Goal: Task Accomplishment & Management: Manage account settings

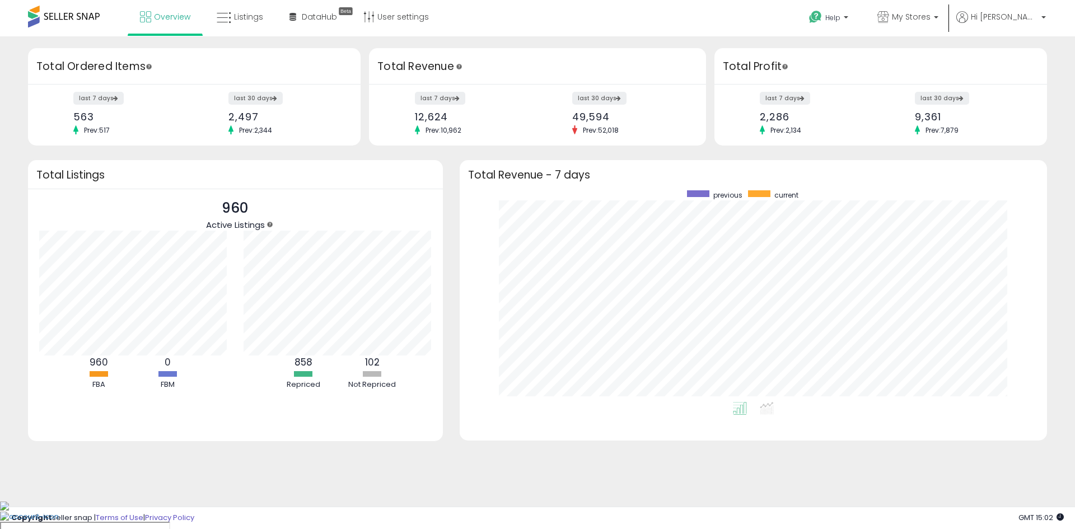
scroll to position [212, 565]
click at [273, 30] on li "Listings" at bounding box center [239, 18] width 71 height 36
click at [250, 23] on link "Listings" at bounding box center [239, 17] width 63 height 34
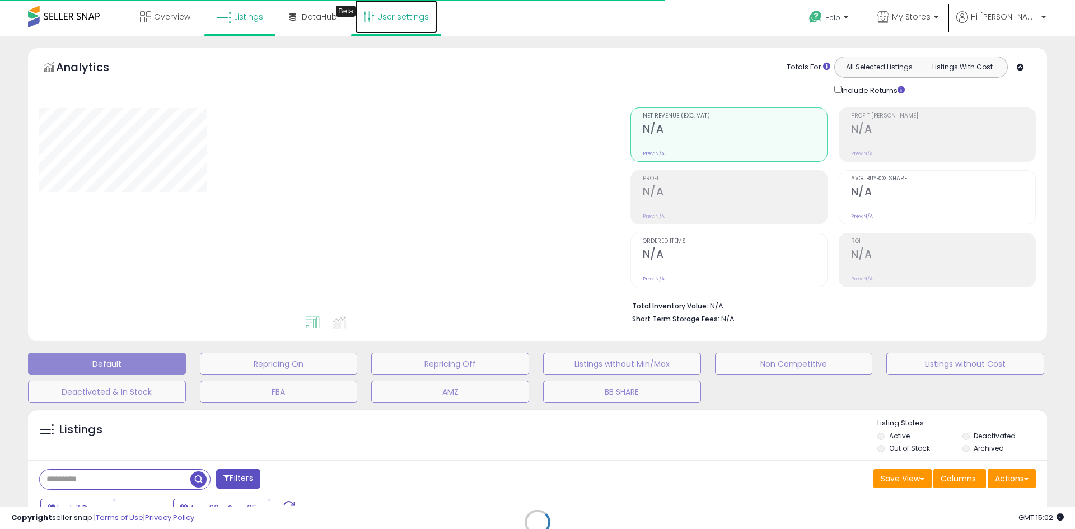
click at [365, 26] on link "User settings" at bounding box center [396, 17] width 82 height 34
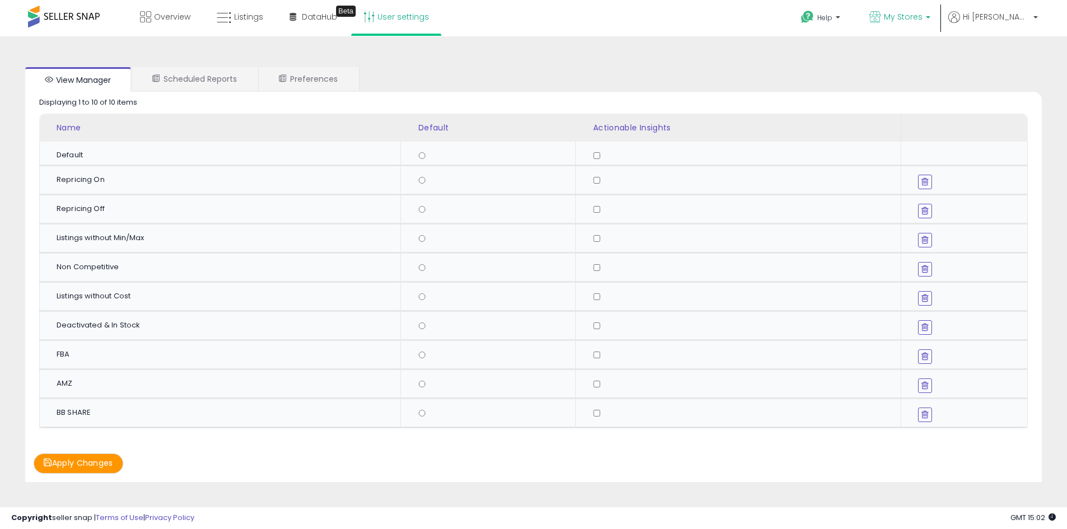
click at [923, 12] on span "My Stores" at bounding box center [903, 16] width 39 height 11
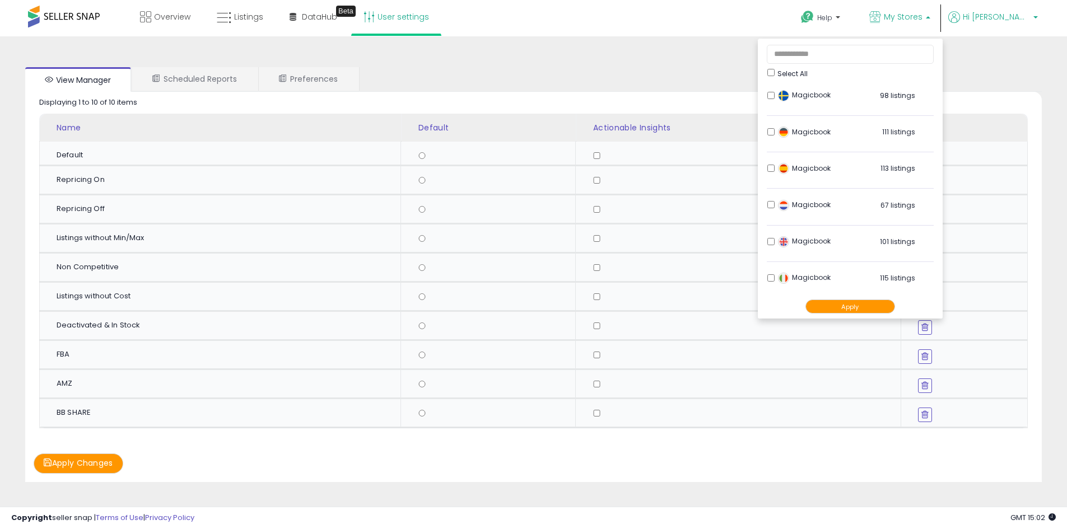
click at [1018, 15] on span "Hi [PERSON_NAME]" at bounding box center [996, 16] width 67 height 11
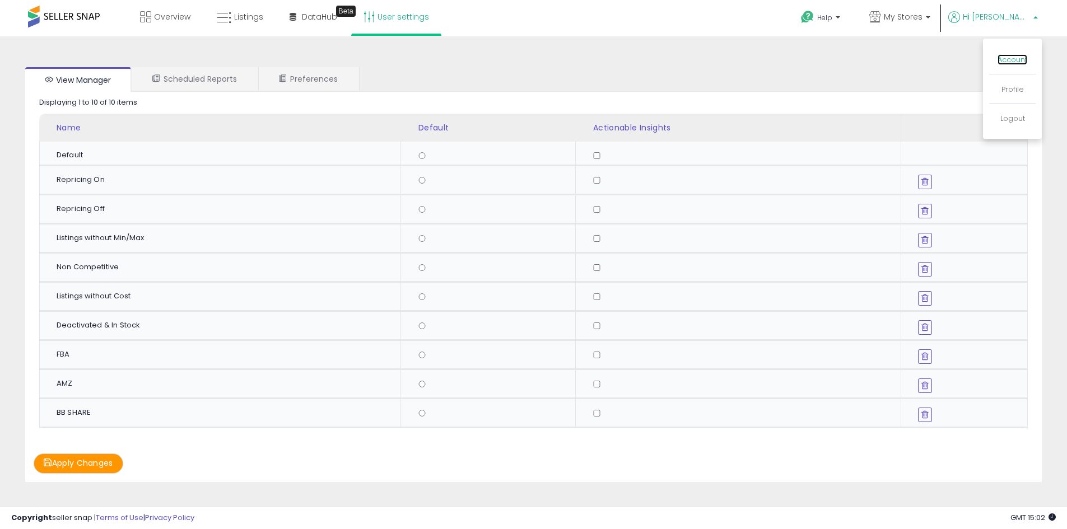
click at [1011, 59] on link "Account" at bounding box center [1013, 59] width 30 height 11
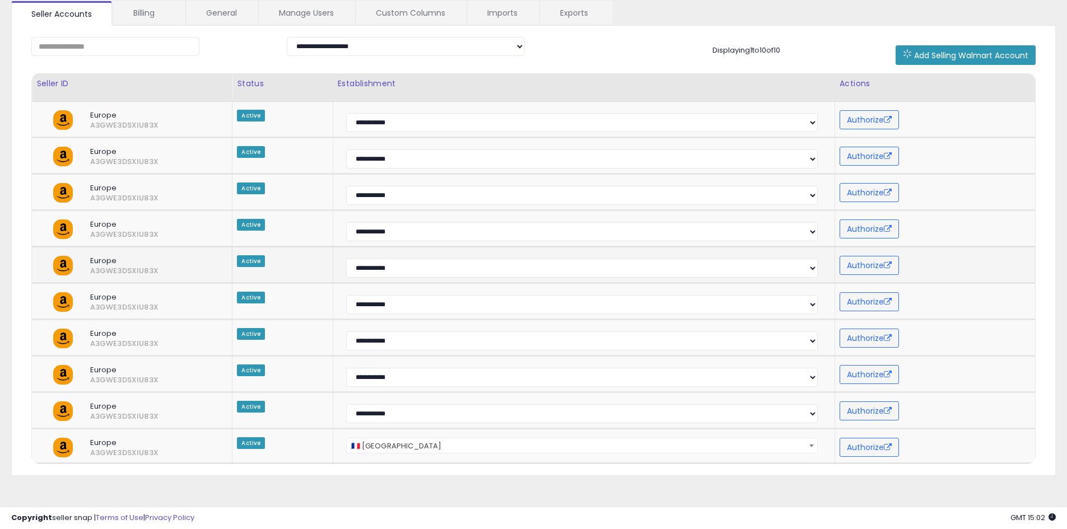
scroll to position [69, 0]
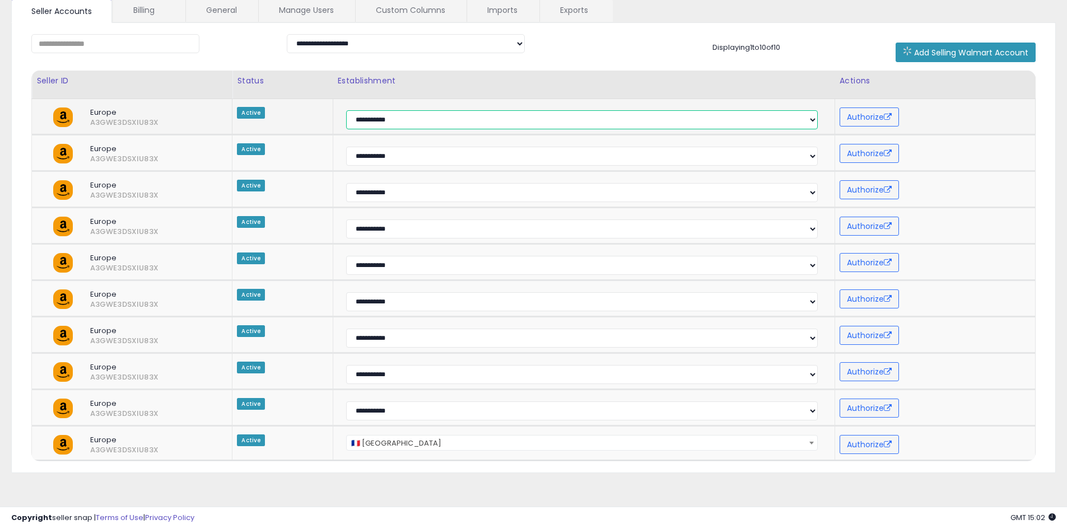
click at [391, 116] on select "**********" at bounding box center [582, 119] width 472 height 19
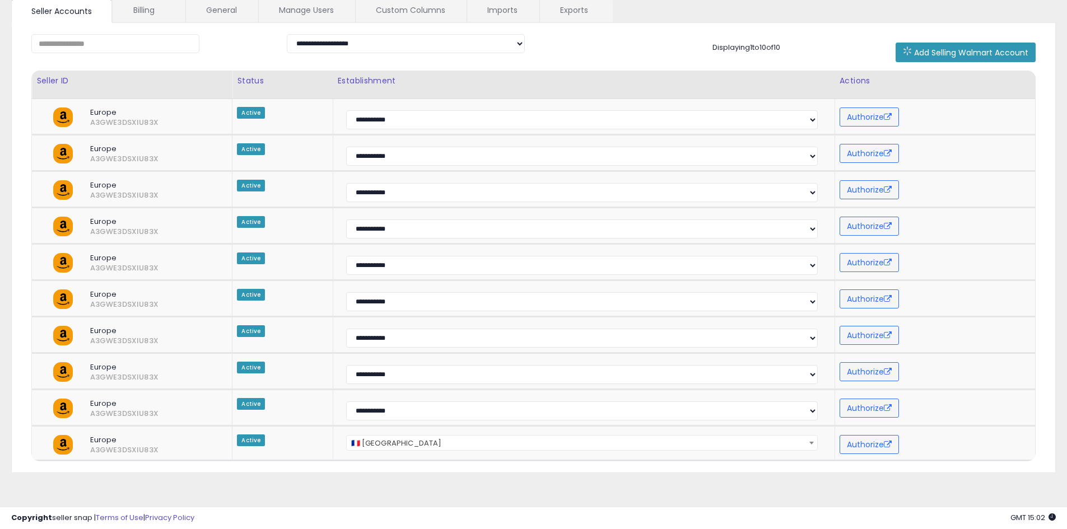
click at [287, 85] on div "Status" at bounding box center [282, 81] width 91 height 12
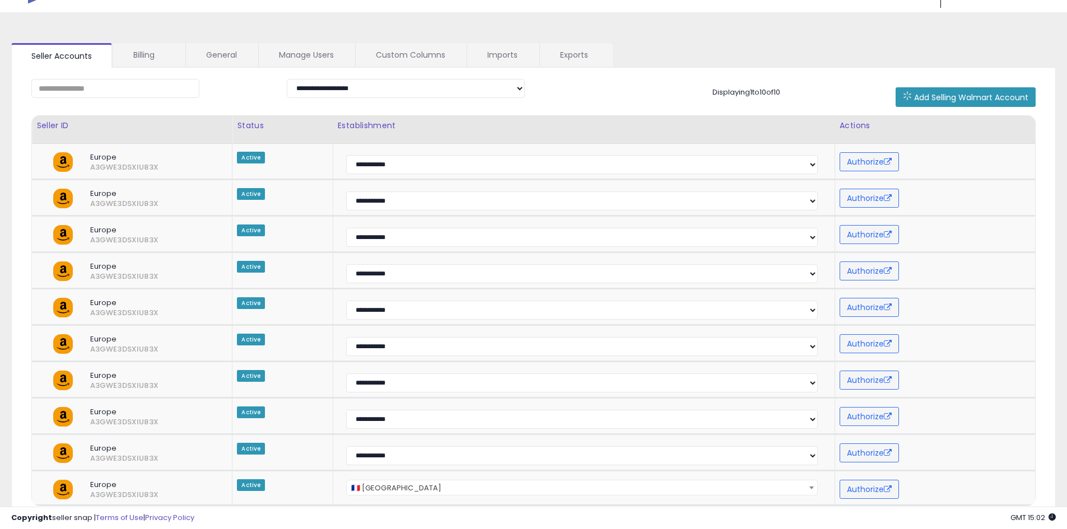
scroll to position [0, 0]
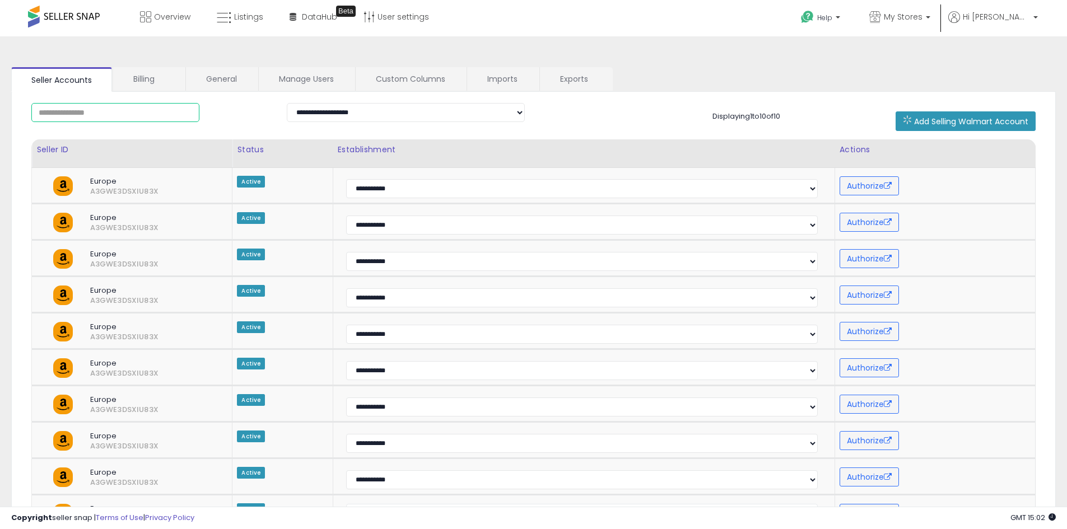
click at [110, 114] on input "text" at bounding box center [115, 112] width 168 height 19
click at [138, 80] on link "Billing" at bounding box center [148, 79] width 71 height 24
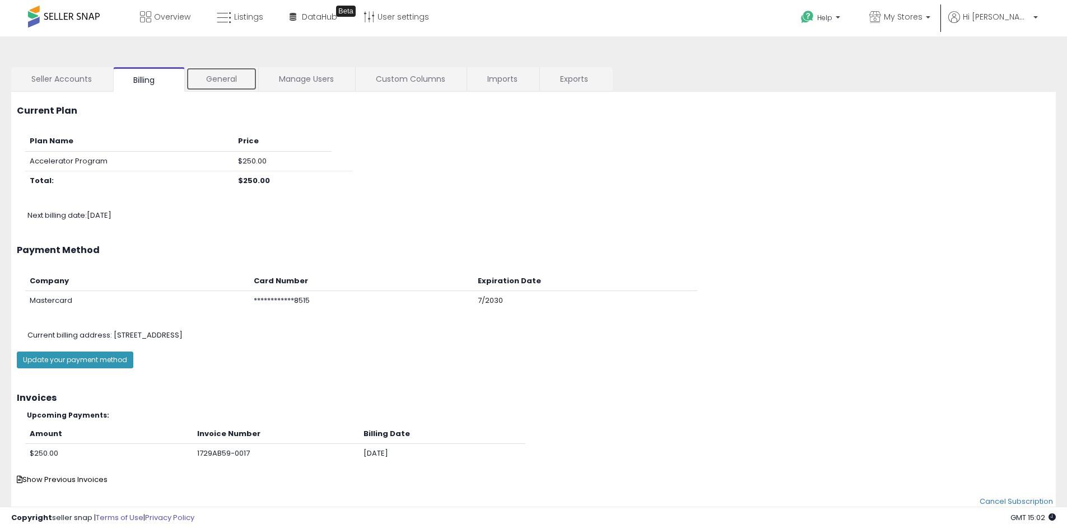
click at [240, 77] on link "General" at bounding box center [221, 79] width 71 height 24
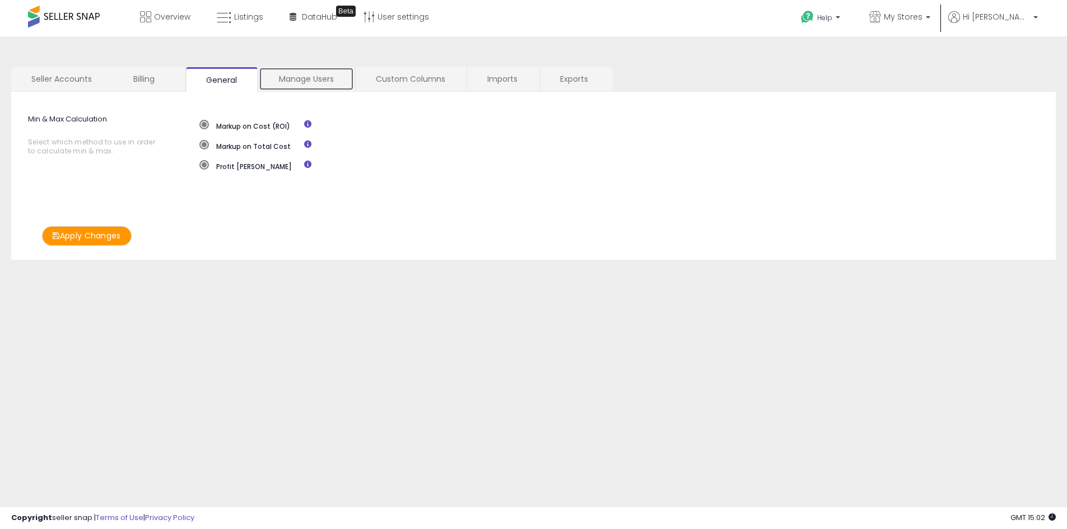
click at [291, 76] on link "Manage Users" at bounding box center [306, 79] width 95 height 24
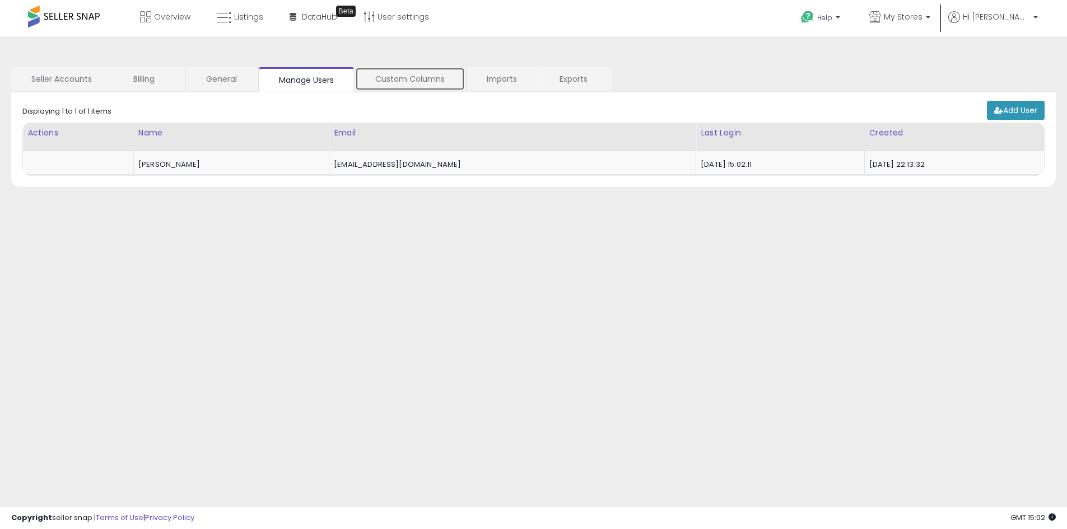
click at [367, 81] on link "Custom Columns" at bounding box center [410, 79] width 110 height 24
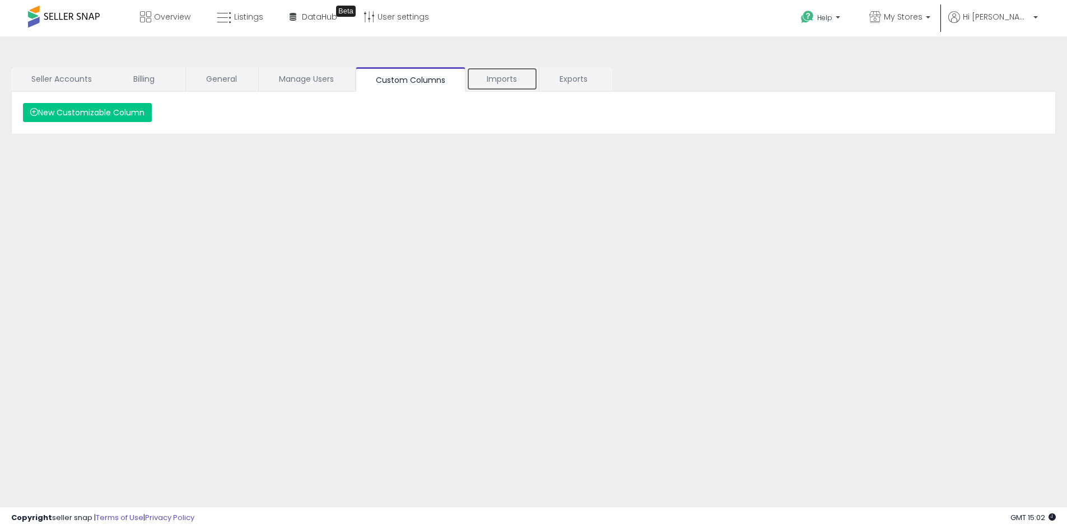
click at [524, 85] on link "Imports" at bounding box center [502, 79] width 71 height 24
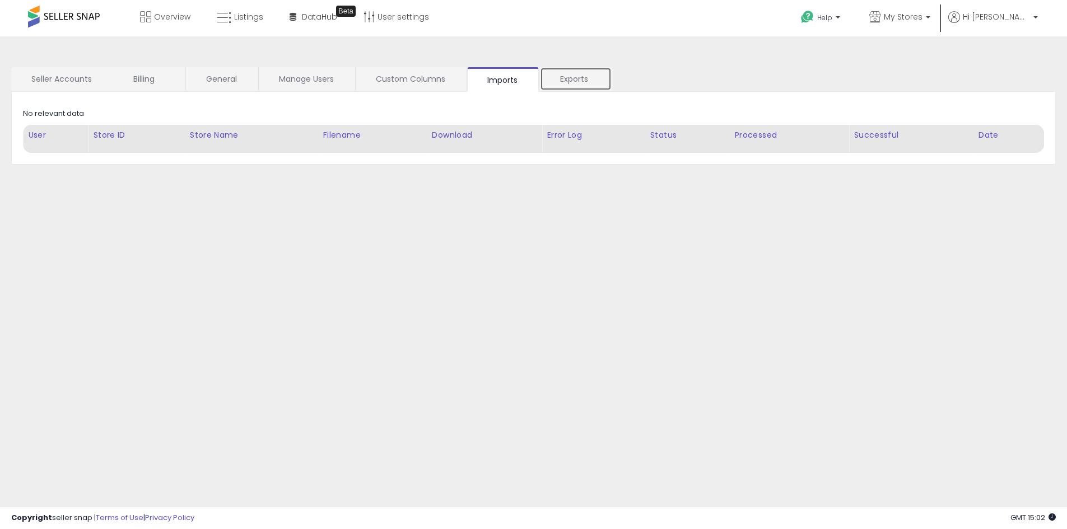
click at [570, 86] on link "Exports" at bounding box center [576, 79] width 72 height 24
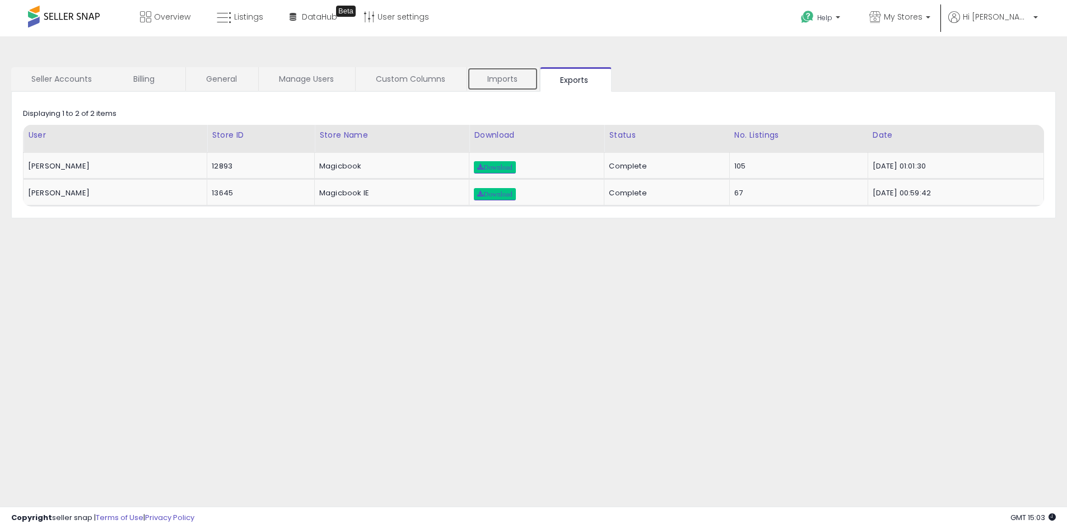
click at [500, 79] on link "Imports" at bounding box center [502, 79] width 71 height 24
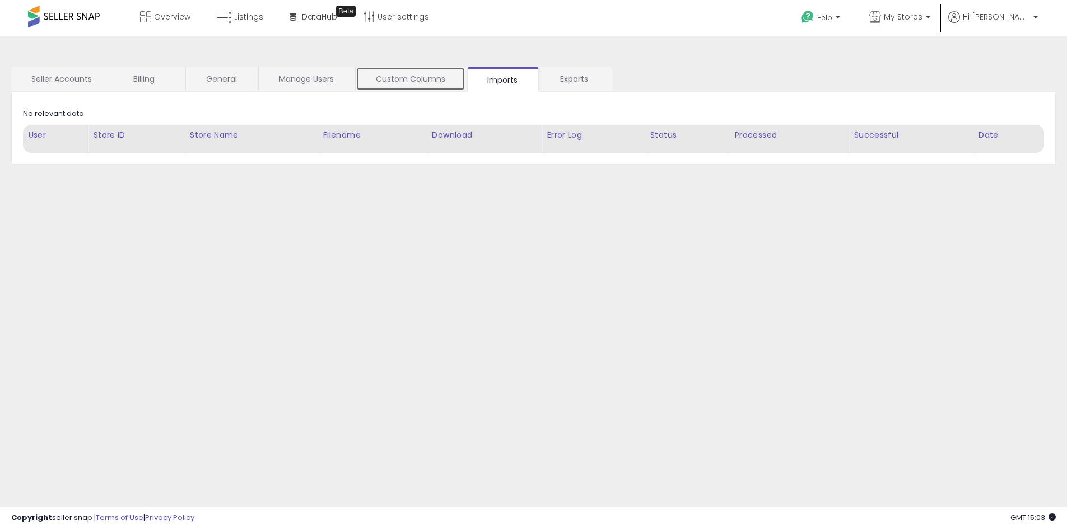
click at [418, 77] on link "Custom Columns" at bounding box center [411, 79] width 110 height 24
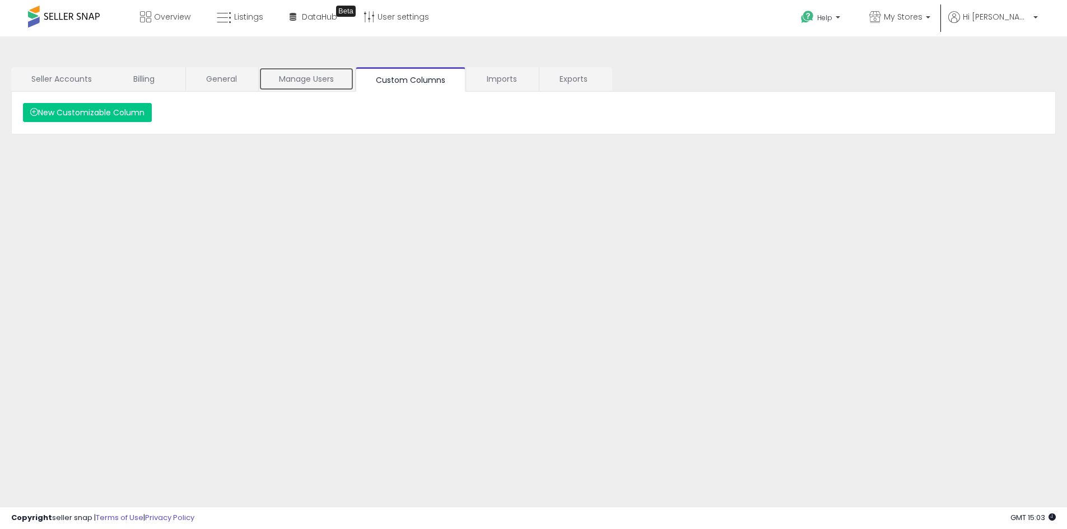
click at [323, 80] on link "Manage Users" at bounding box center [306, 79] width 95 height 24
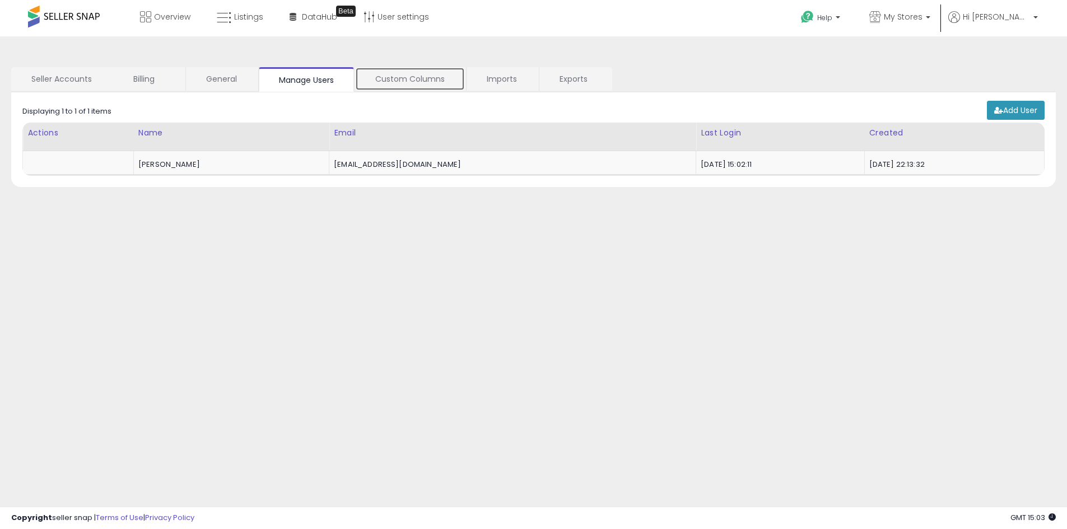
click at [397, 75] on link "Custom Columns" at bounding box center [410, 79] width 110 height 24
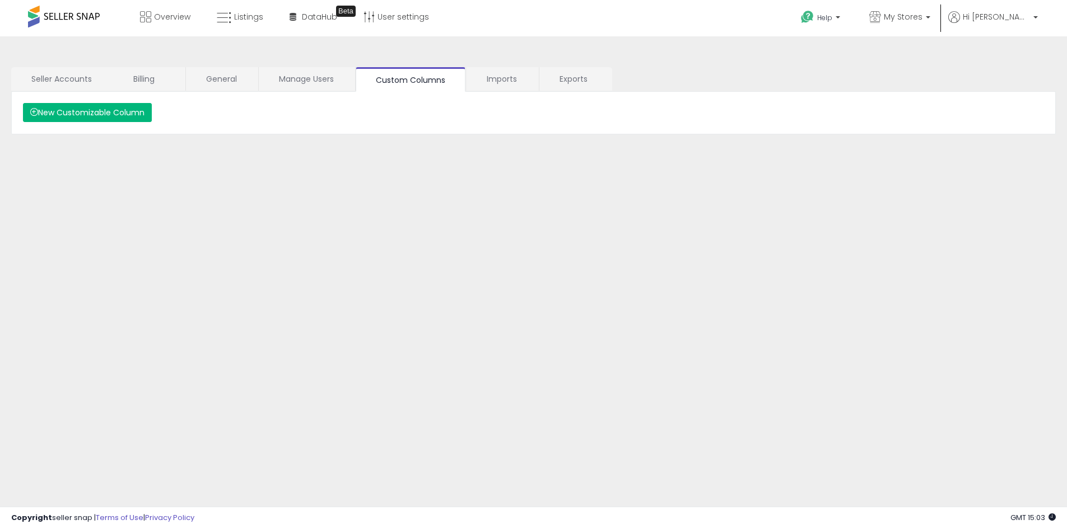
click at [139, 110] on button "New Customizable Column" at bounding box center [87, 112] width 129 height 19
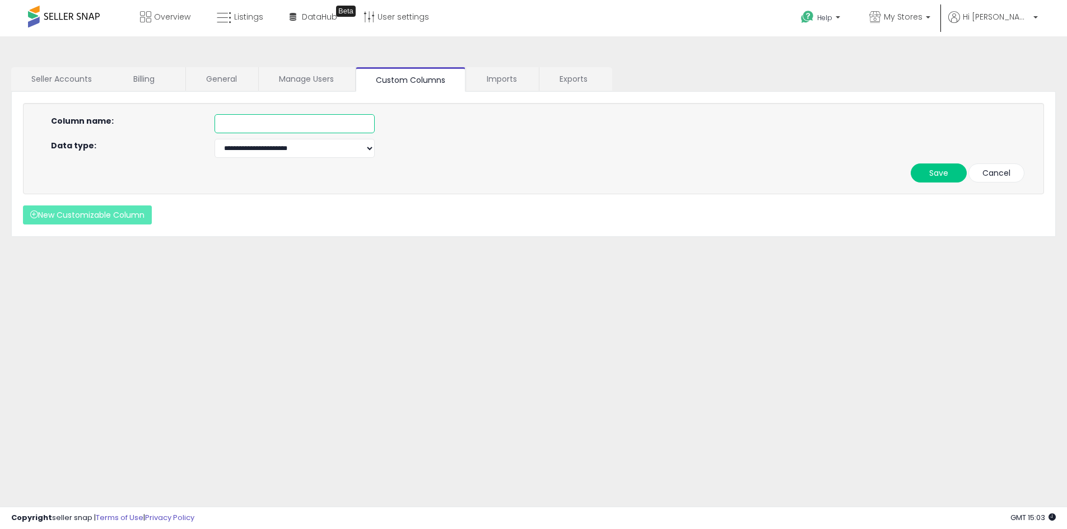
click at [300, 132] on input "text" at bounding box center [295, 123] width 160 height 19
click at [280, 151] on select "**********" at bounding box center [295, 148] width 160 height 19
click at [558, 236] on div "**********" at bounding box center [533, 164] width 1045 height 145
click at [1005, 176] on button "Cancel" at bounding box center [997, 173] width 56 height 19
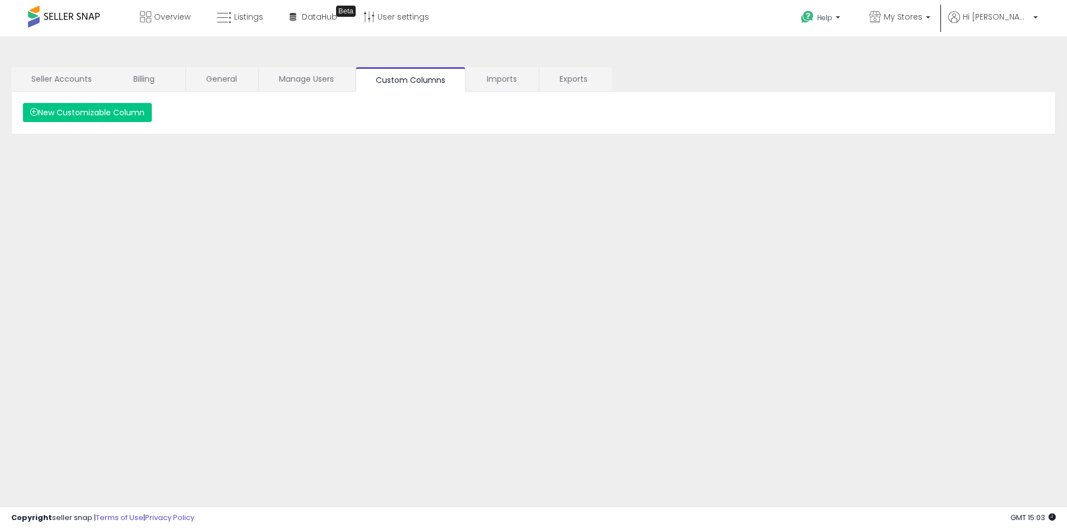
click at [296, 57] on div "**********" at bounding box center [534, 280] width 1056 height 465
click at [299, 74] on link "Manage Users" at bounding box center [306, 79] width 95 height 24
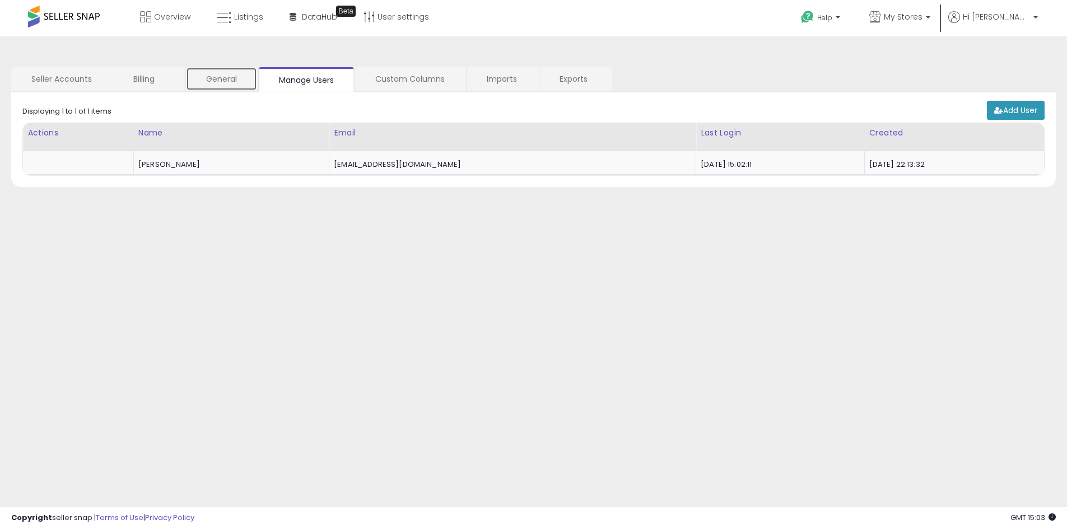
click at [241, 75] on link "General" at bounding box center [221, 79] width 71 height 24
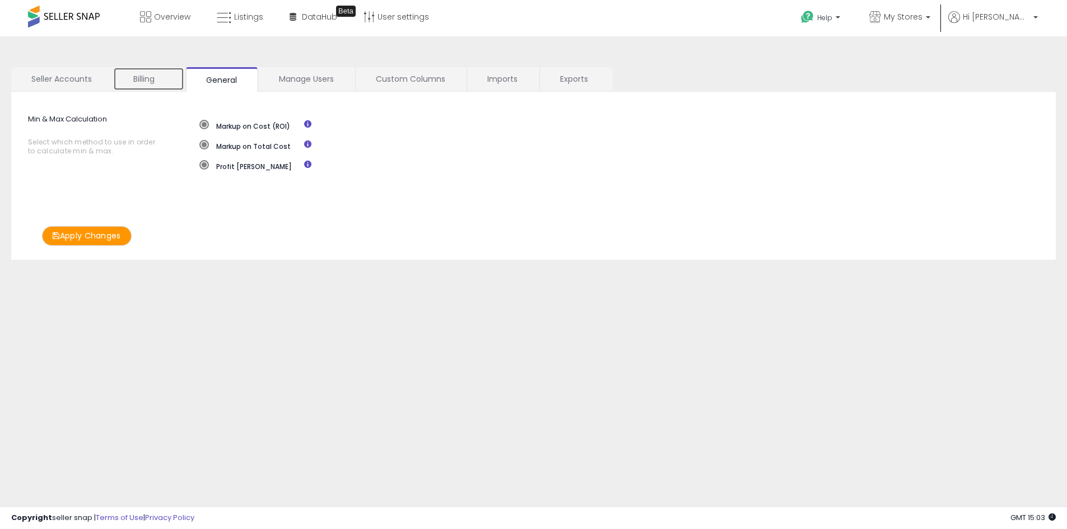
click at [134, 83] on link "Billing" at bounding box center [148, 79] width 71 height 24
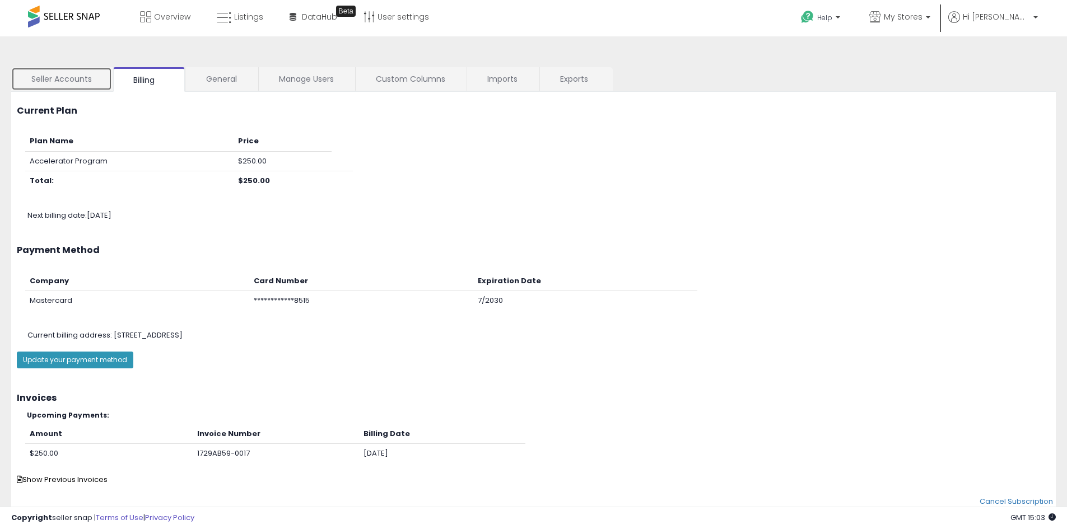
click at [89, 83] on link "Seller Accounts" at bounding box center [61, 79] width 101 height 24
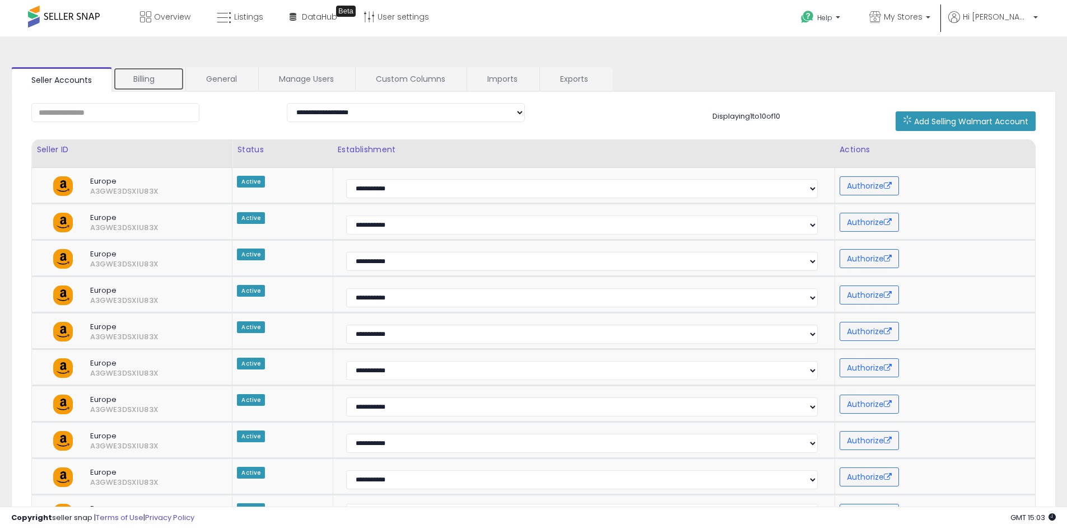
click at [161, 81] on link "Billing" at bounding box center [148, 79] width 71 height 24
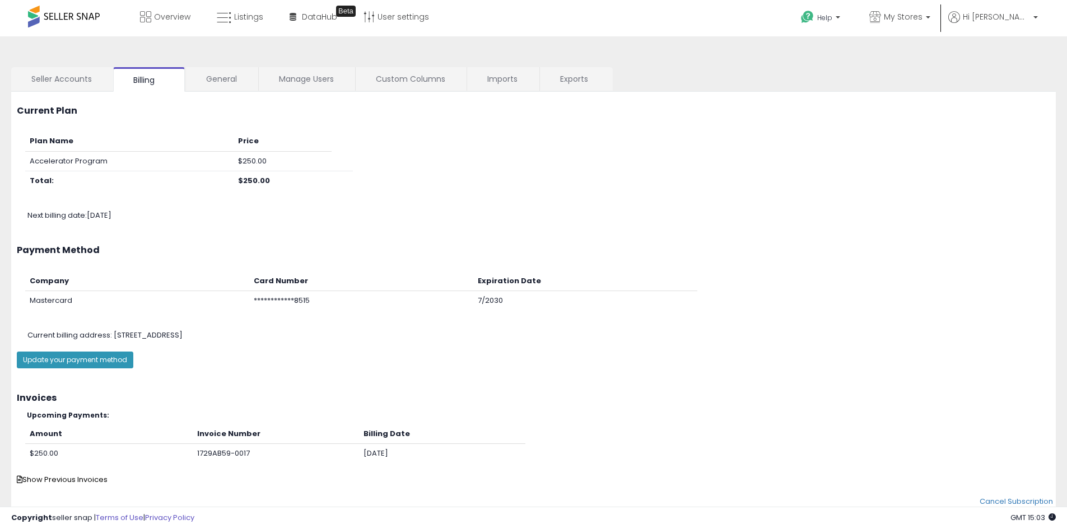
click at [80, 27] on div at bounding box center [64, 16] width 72 height 33
click at [178, 15] on span "Overview" at bounding box center [172, 16] width 36 height 11
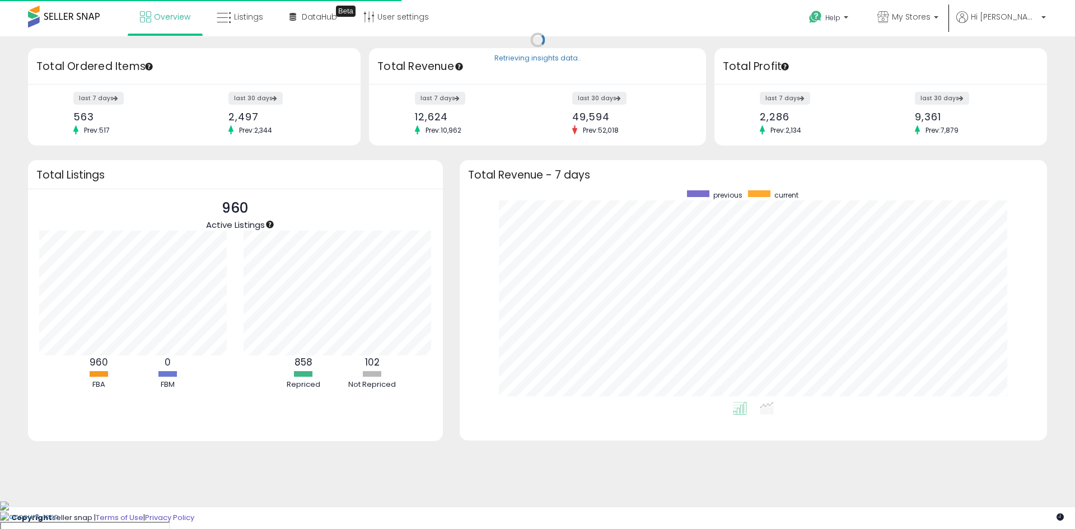
scroll to position [212, 565]
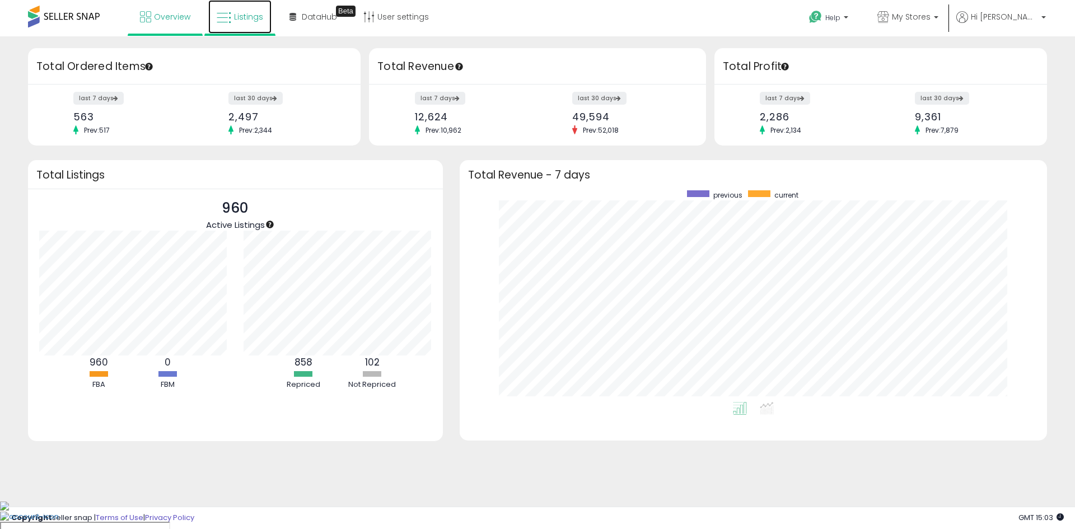
click at [248, 15] on span "Listings" at bounding box center [248, 16] width 29 height 11
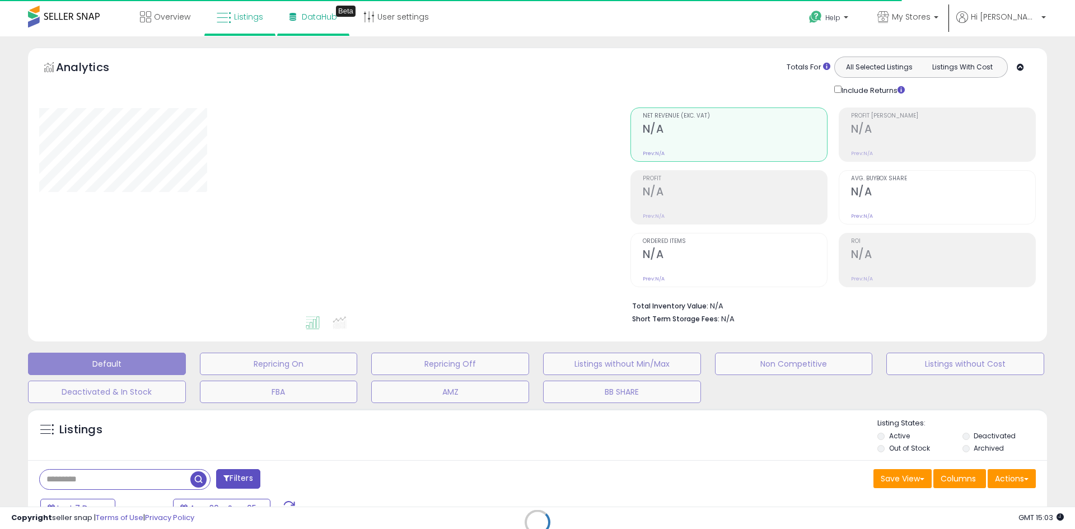
click at [336, 9] on div "Beta" at bounding box center [346, 11] width 20 height 11
